Goal: Find specific page/section: Find specific page/section

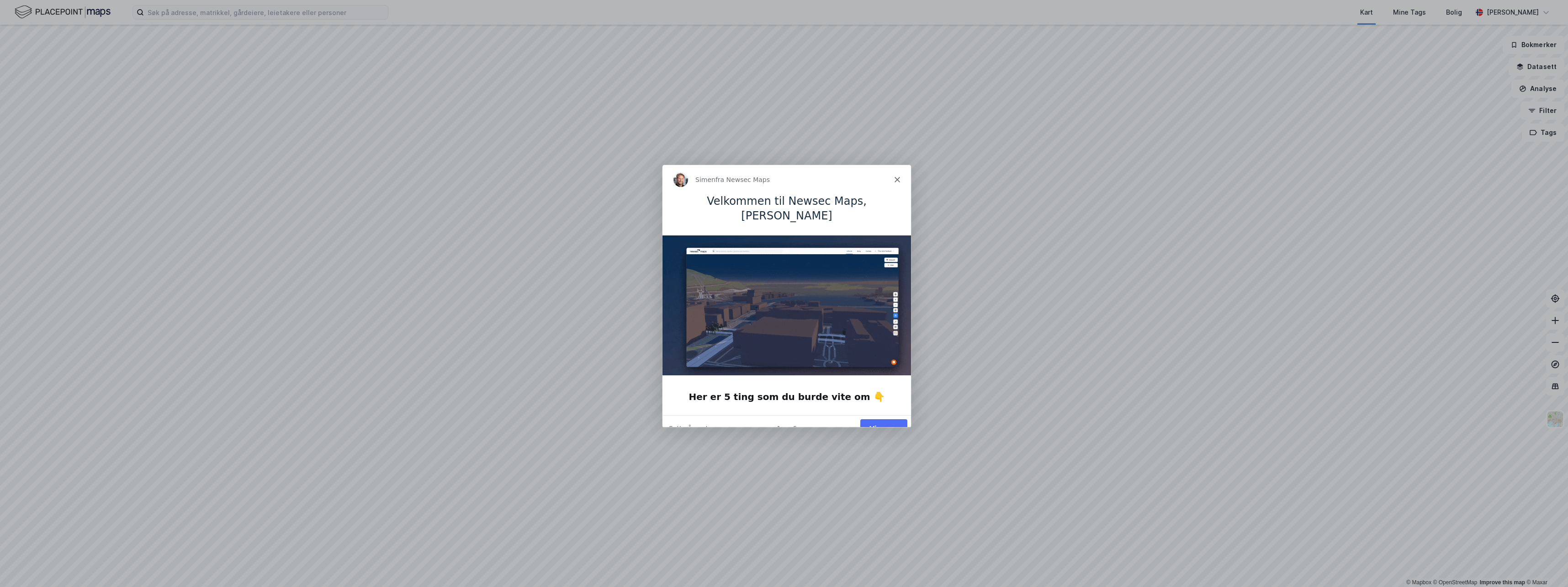
click at [881, 419] on button "Vis meg" at bounding box center [883, 427] width 47 height 18
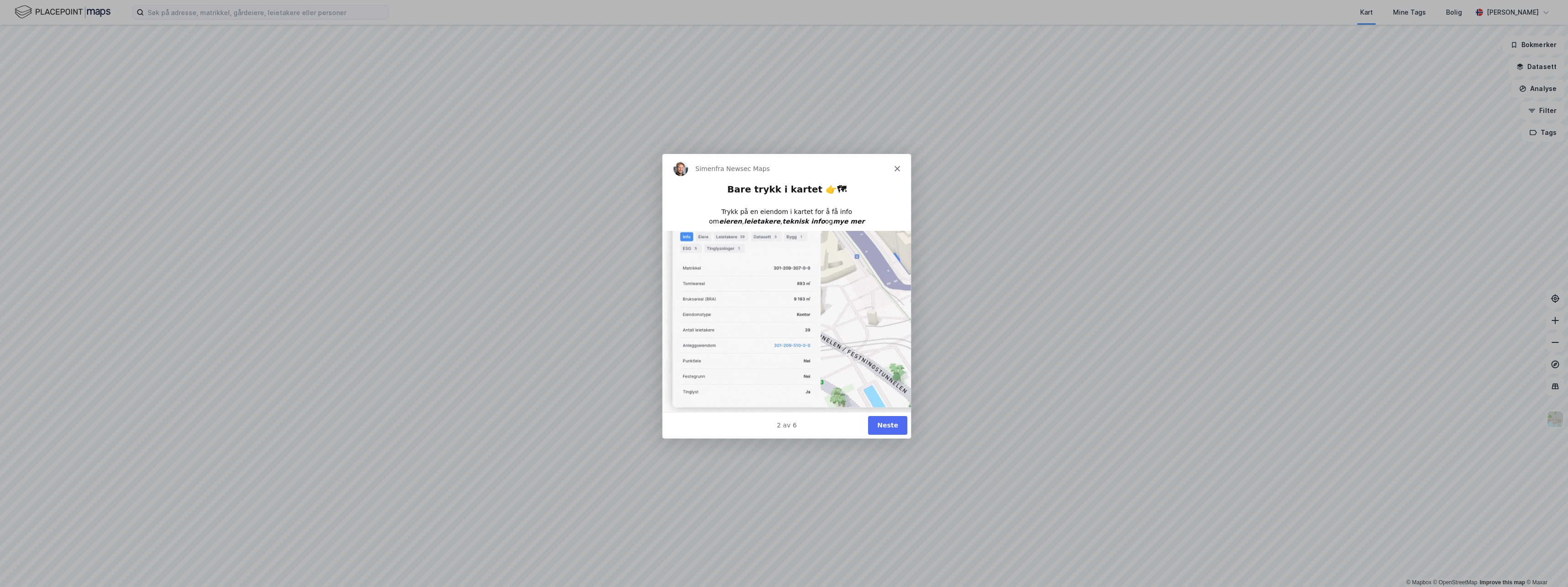
click at [888, 423] on button "Neste" at bounding box center [886, 424] width 39 height 18
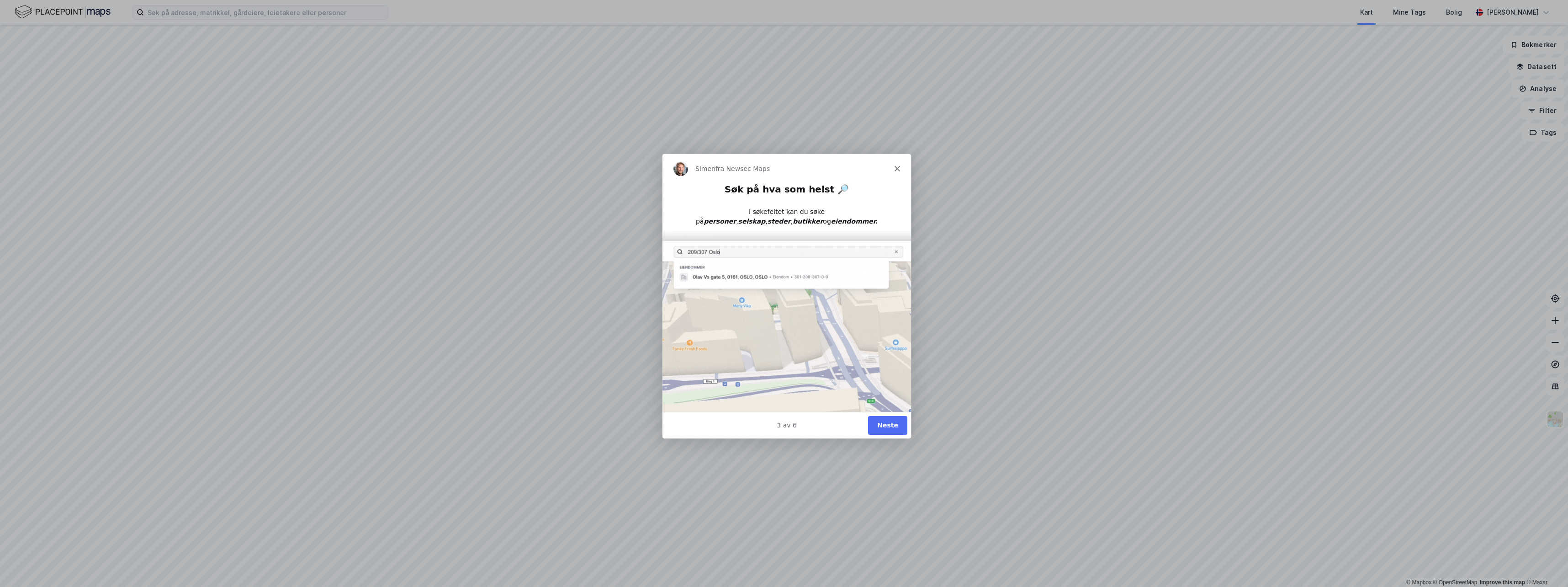
click at [886, 423] on button "Neste" at bounding box center [886, 424] width 39 height 18
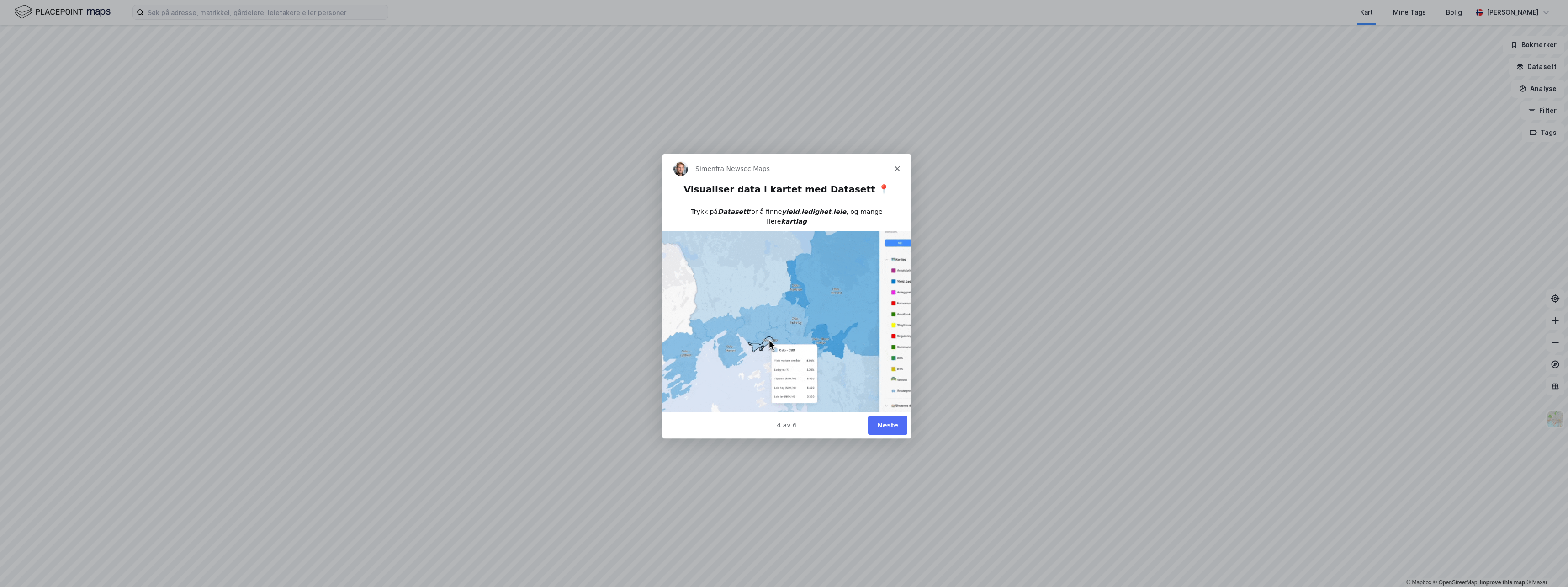
click at [883, 423] on button "Neste" at bounding box center [886, 424] width 39 height 18
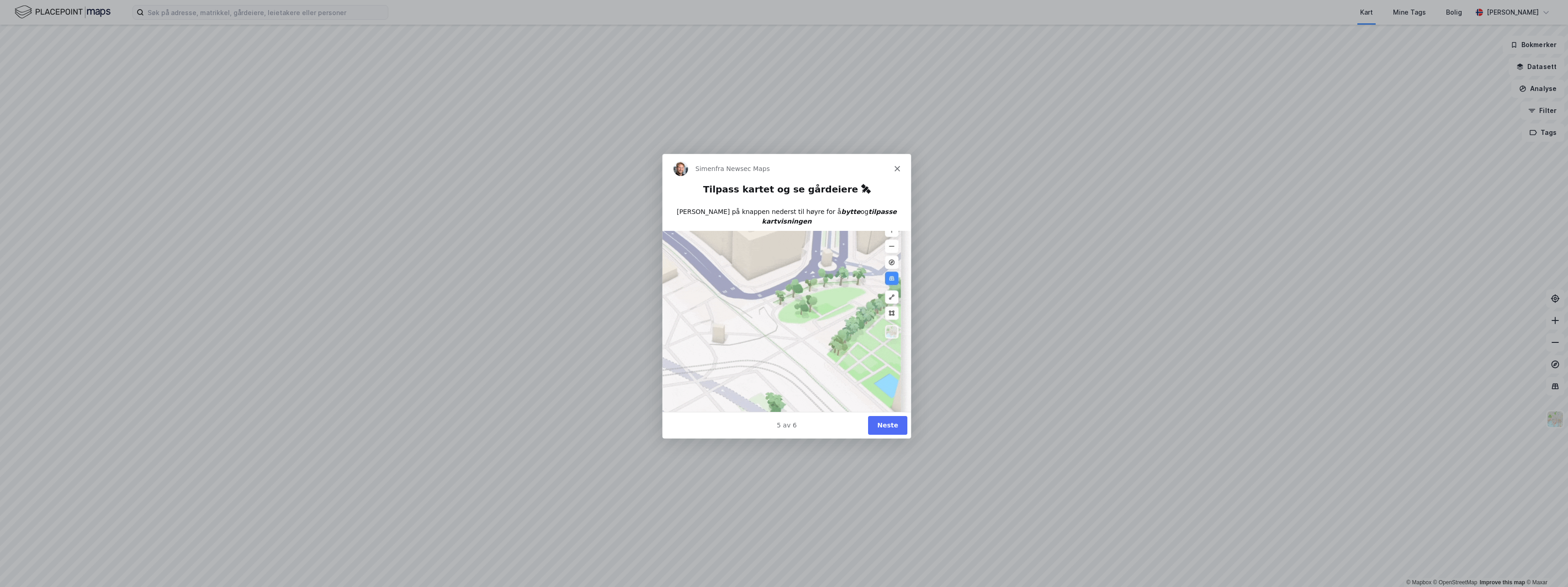
click at [884, 423] on button "Neste" at bounding box center [886, 424] width 39 height 18
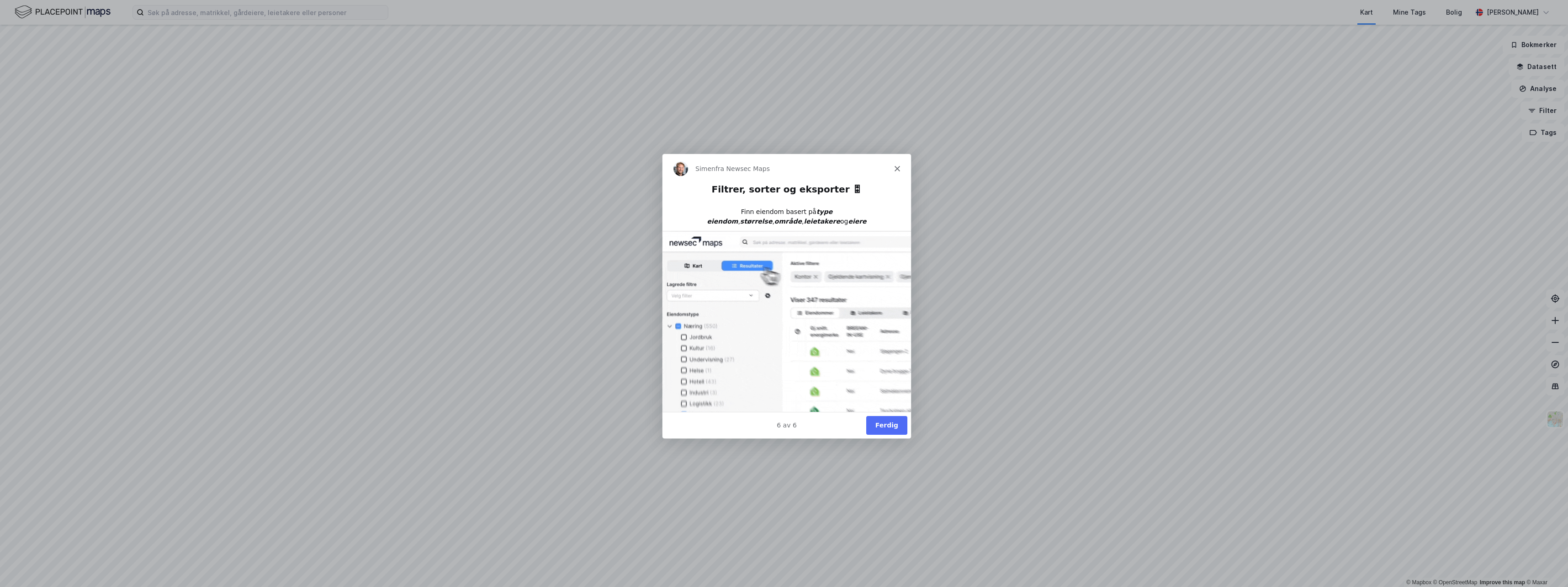
click at [884, 423] on button "Ferdig" at bounding box center [886, 424] width 41 height 18
